Goal: Information Seeking & Learning: Learn about a topic

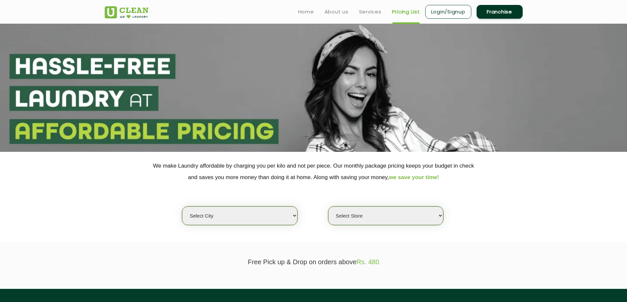
click at [257, 215] on select "Select city [GEOGRAPHIC_DATA] [GEOGRAPHIC_DATA] [GEOGRAPHIC_DATA] [GEOGRAPHIC_D…" at bounding box center [239, 216] width 115 height 19
select select "8"
click at [182, 207] on select "Select city [GEOGRAPHIC_DATA] [GEOGRAPHIC_DATA] [GEOGRAPHIC_DATA] [GEOGRAPHIC_D…" at bounding box center [239, 216] width 115 height 19
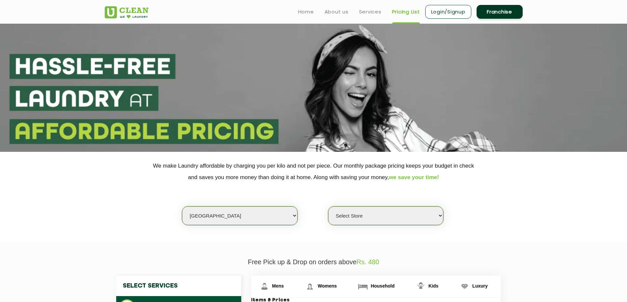
click at [368, 217] on select "Select Store [GEOGRAPHIC_DATA] [GEOGRAPHIC_DATA] [GEOGRAPHIC_DATA] [GEOGRAPHIC_…" at bounding box center [385, 216] width 115 height 19
select select "510"
click at [328, 207] on select "Select Store [GEOGRAPHIC_DATA] [GEOGRAPHIC_DATA] [GEOGRAPHIC_DATA] [GEOGRAPHIC_…" at bounding box center [385, 216] width 115 height 19
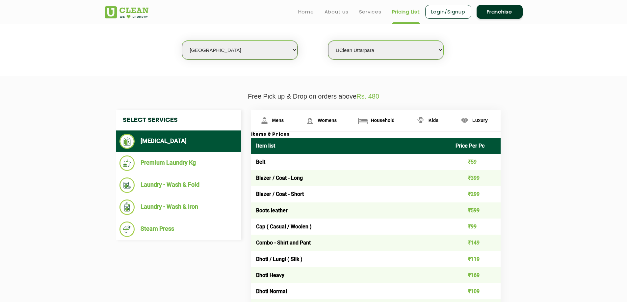
scroll to position [165, 0]
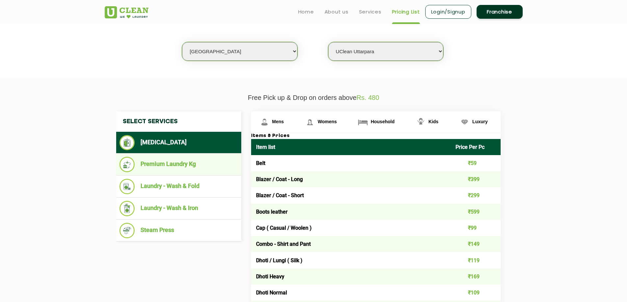
click at [173, 164] on li "Premium Laundry Kg" at bounding box center [178, 164] width 118 height 15
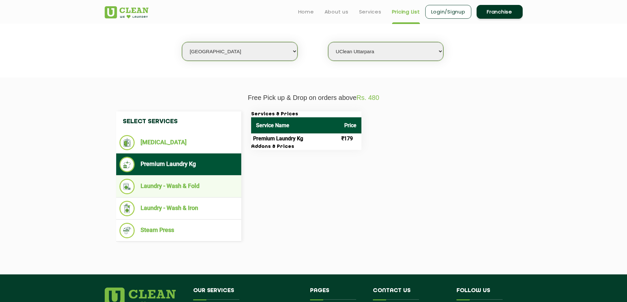
click at [176, 188] on li "Laundry - Wash & Fold" at bounding box center [178, 186] width 118 height 15
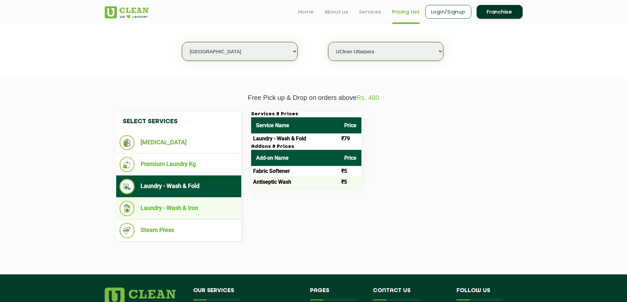
click at [175, 210] on li "Laundry - Wash & Iron" at bounding box center [178, 208] width 118 height 15
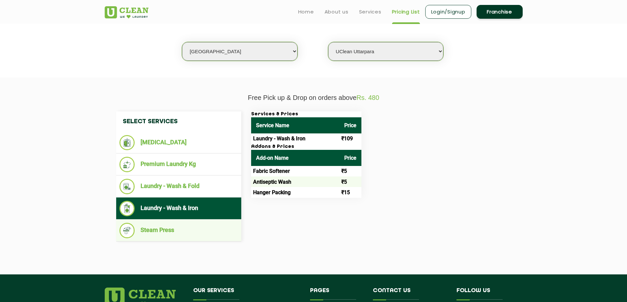
click at [164, 231] on li "Steam Press" at bounding box center [178, 230] width 118 height 15
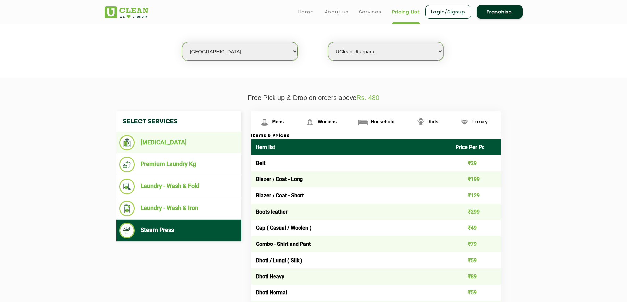
click at [160, 143] on li "[MEDICAL_DATA]" at bounding box center [178, 142] width 118 height 15
